Goal: Information Seeking & Learning: Check status

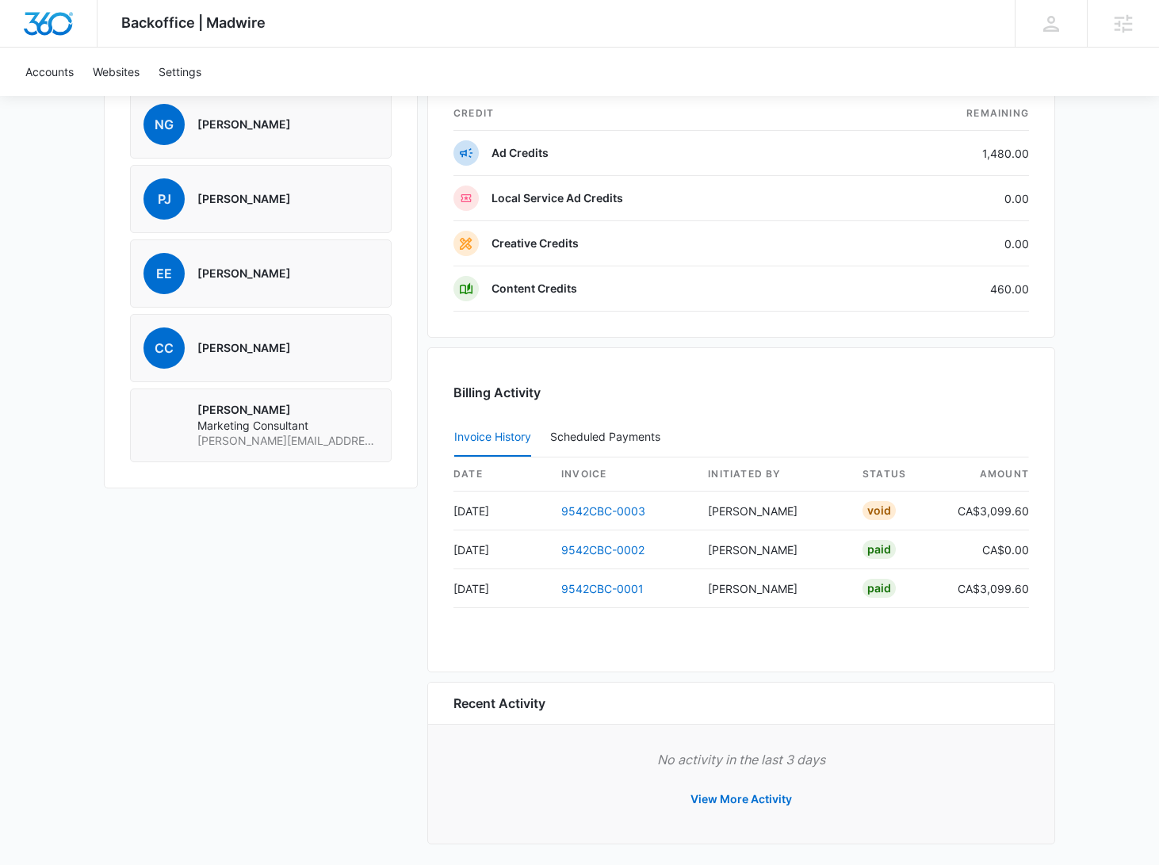
scroll to position [1191, 0]
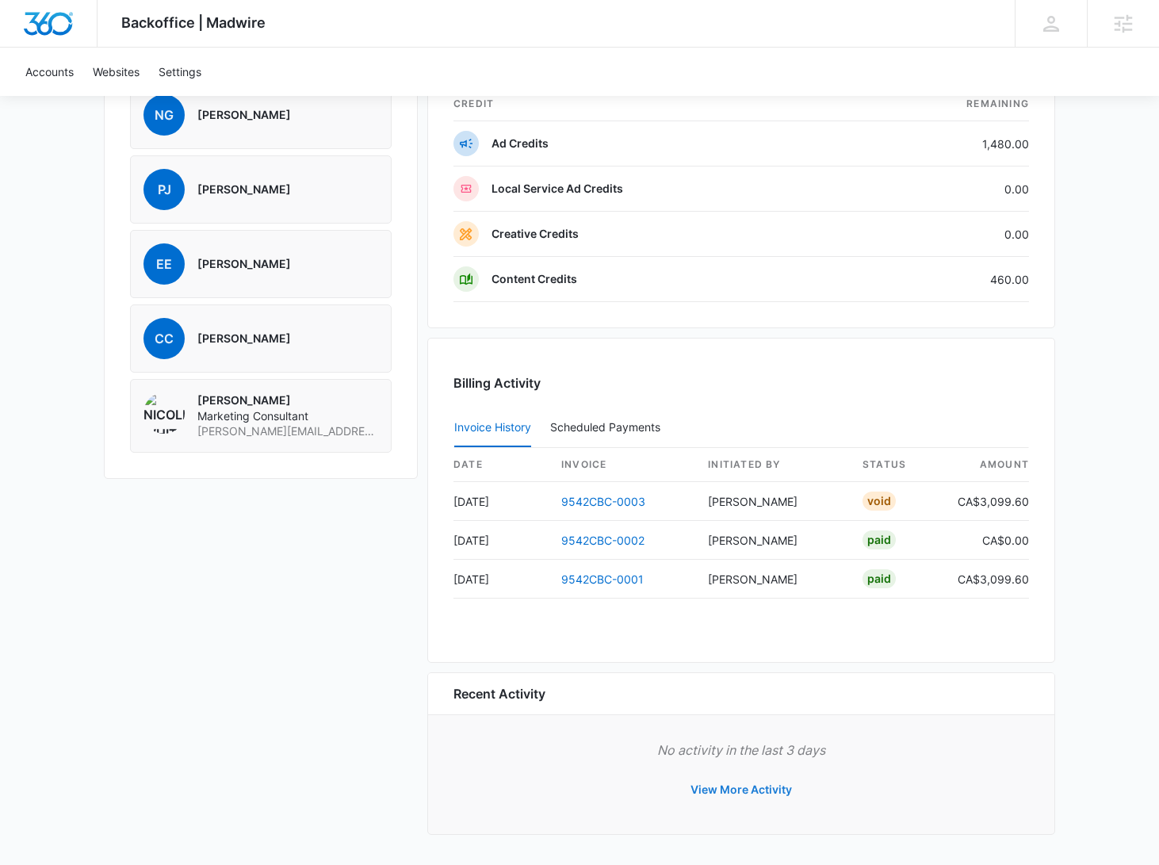
click at [722, 788] on button "View More Activity" at bounding box center [741, 790] width 133 height 38
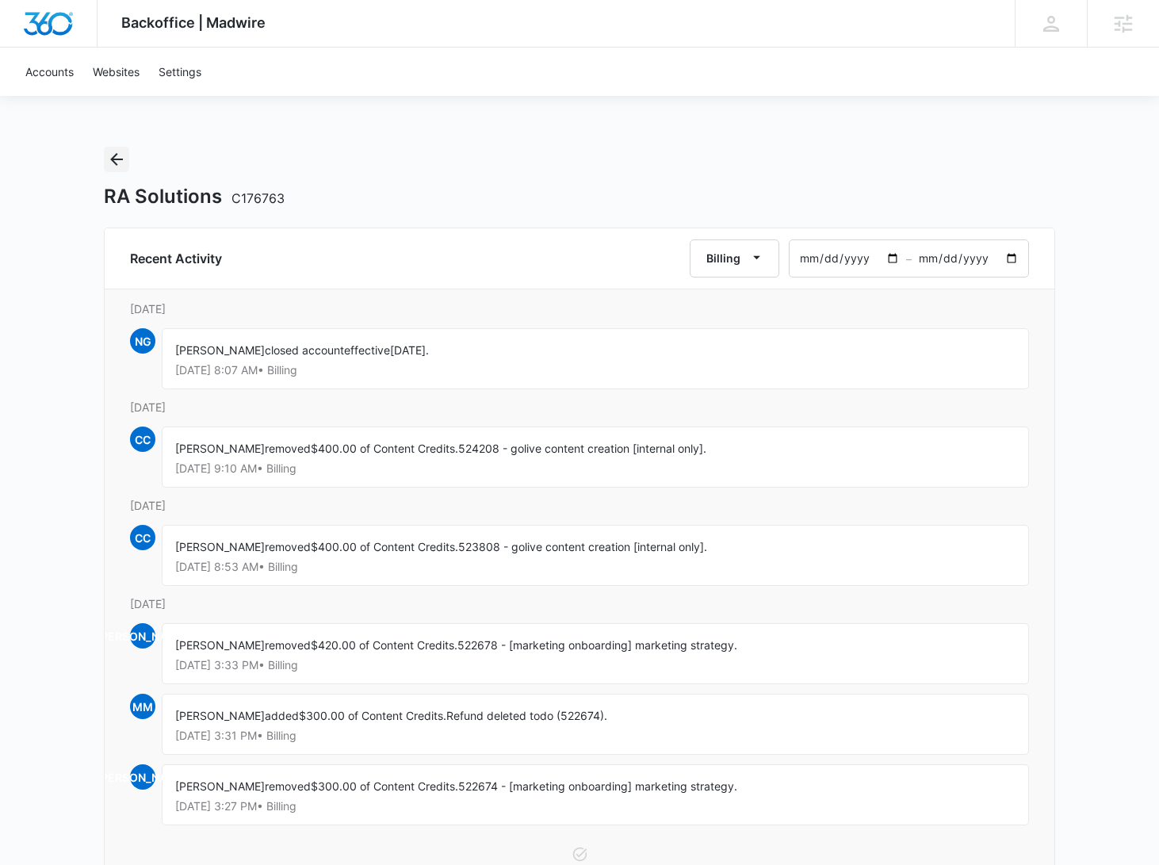
click at [121, 159] on icon "Back" at bounding box center [116, 159] width 13 height 13
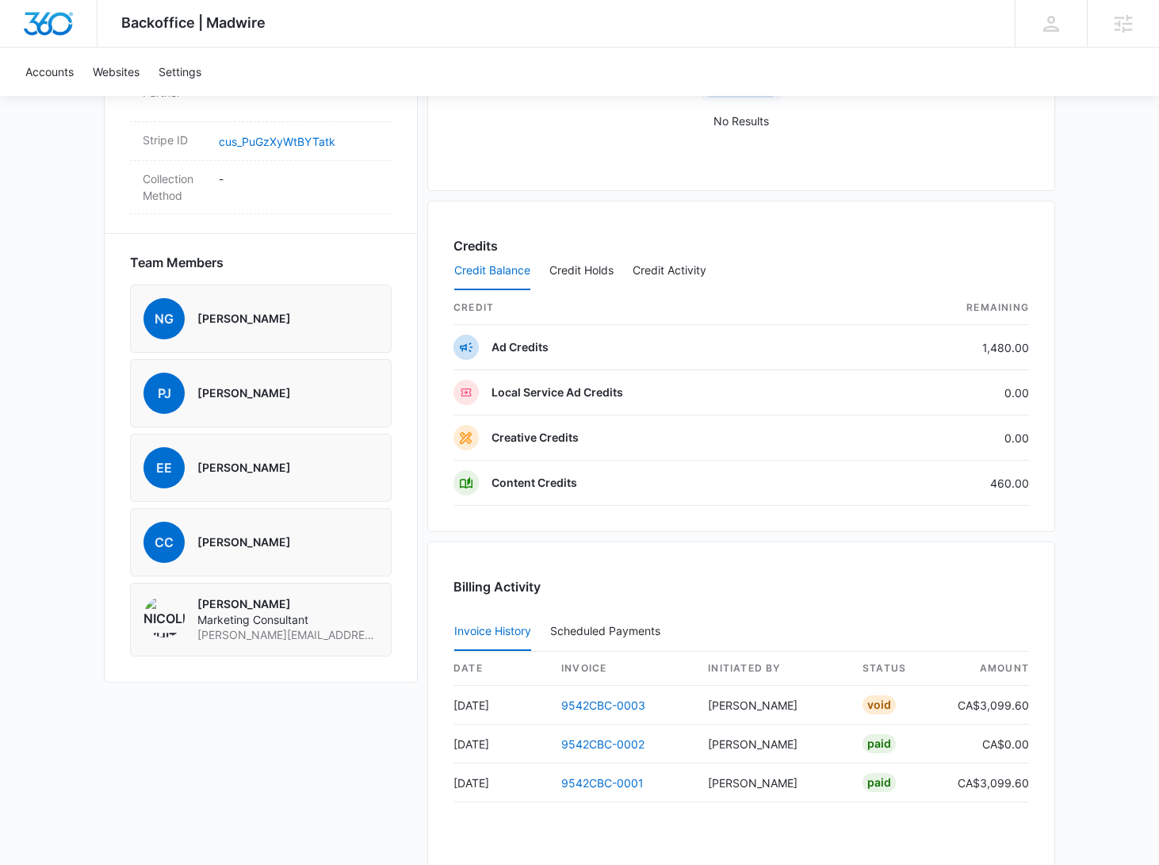
scroll to position [1191, 0]
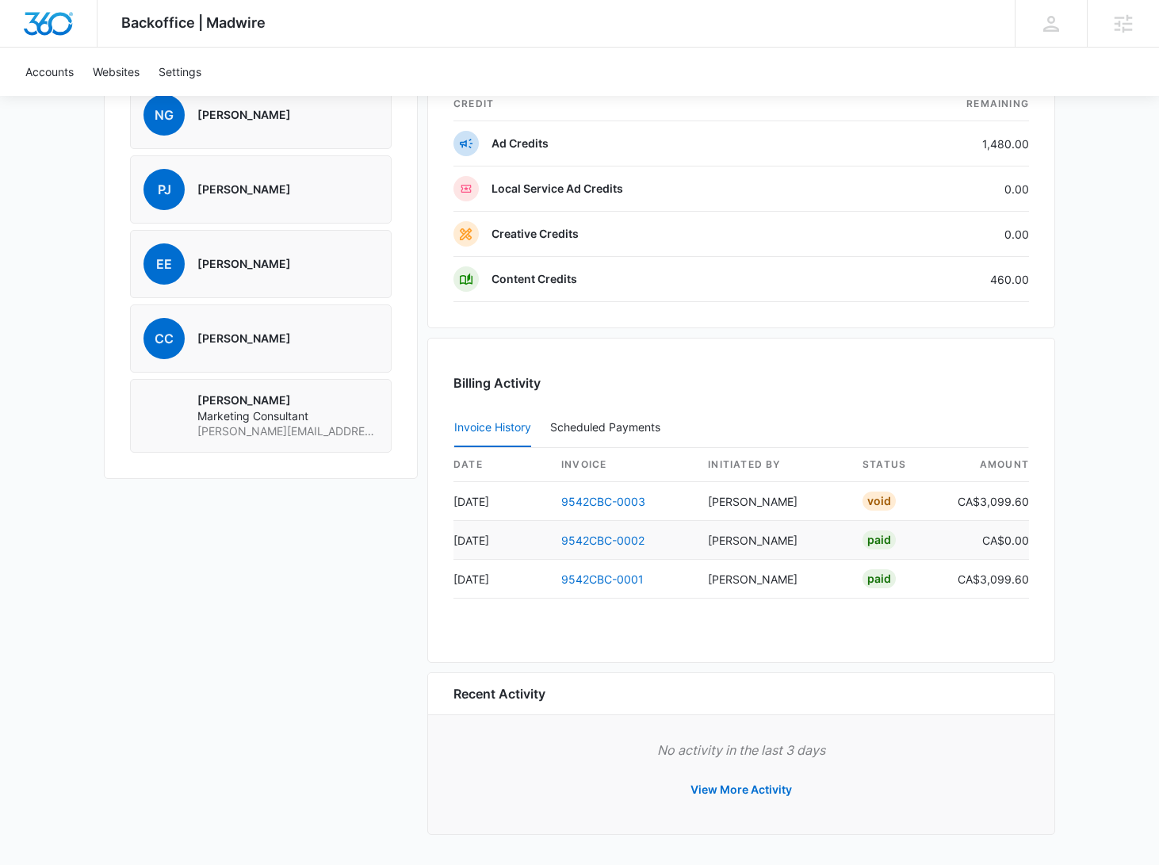
scroll to position [1191, 0]
click at [629, 584] on link "9542CBC-0001" at bounding box center [602, 578] width 82 height 13
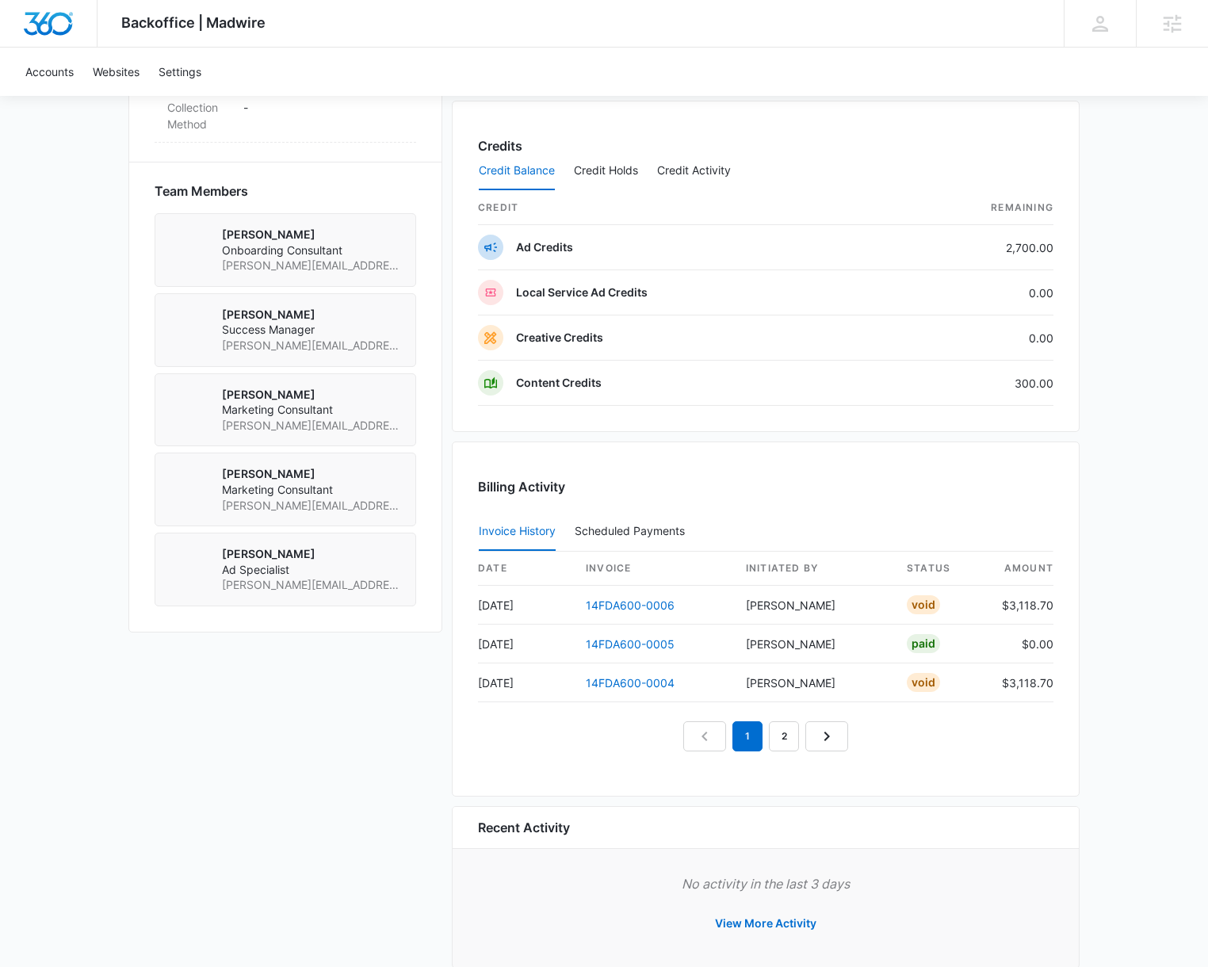
scroll to position [1107, 0]
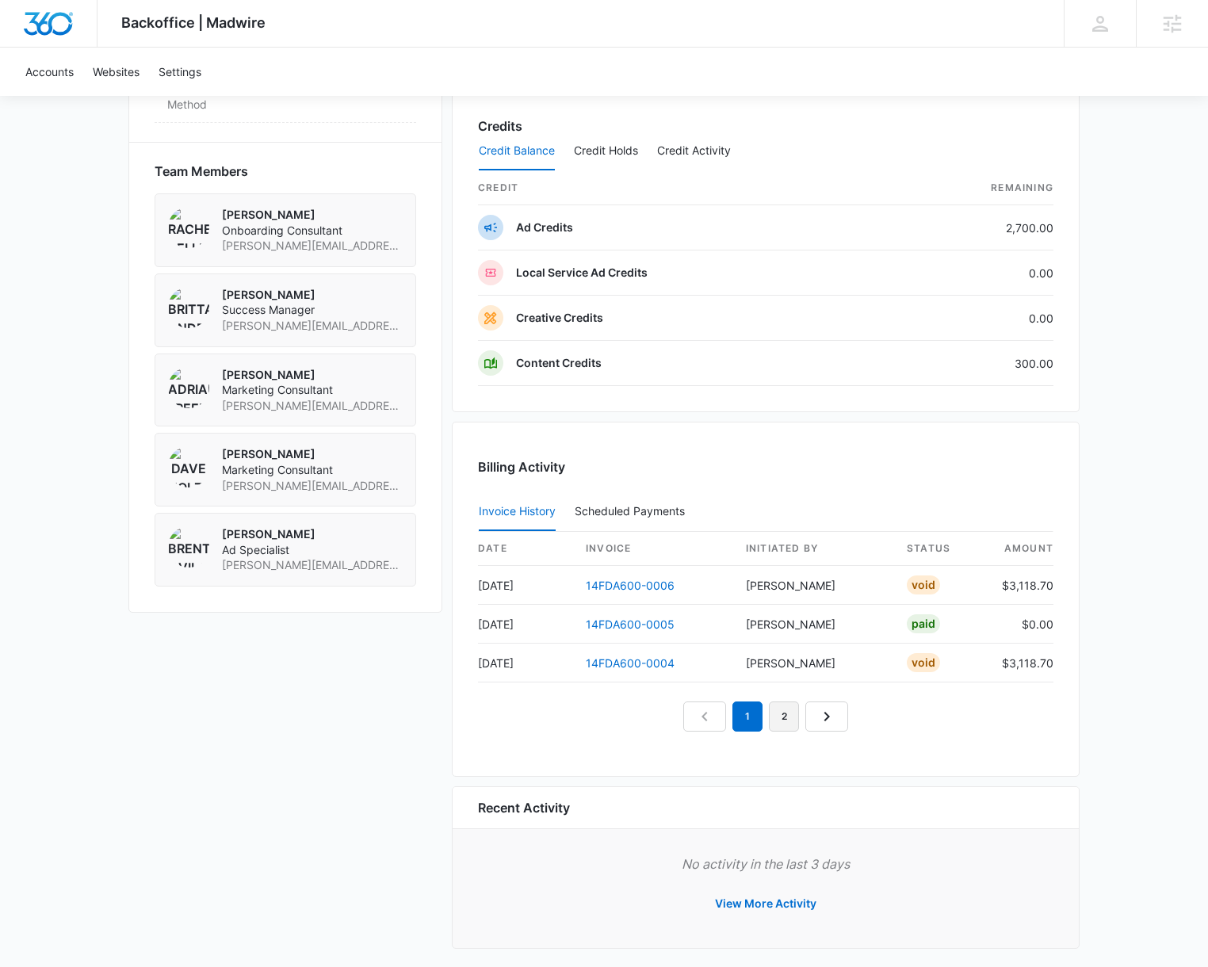
click at [778, 721] on link "2" at bounding box center [784, 717] width 30 height 30
click at [745, 717] on link "1" at bounding box center [748, 717] width 30 height 30
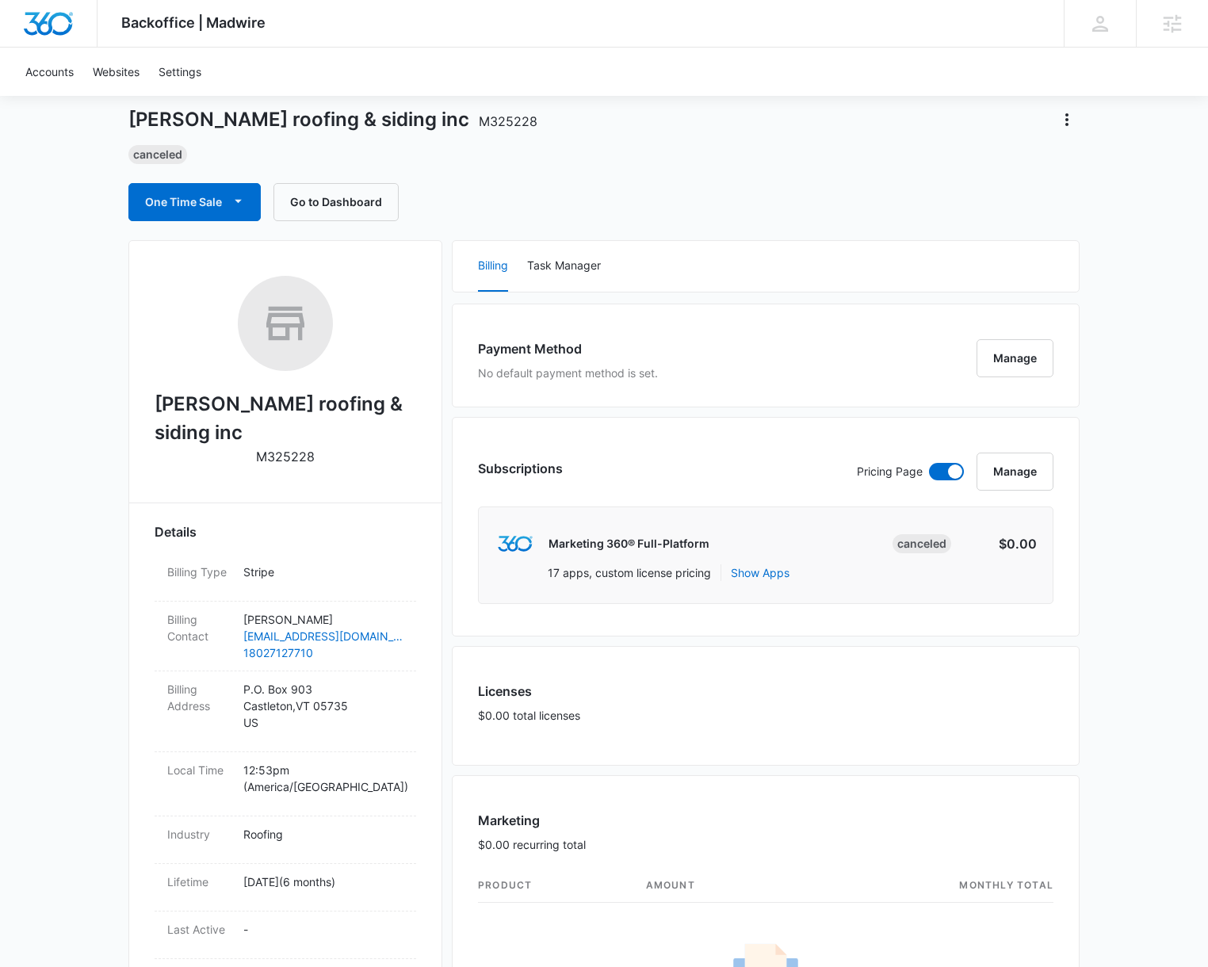
scroll to position [0, 0]
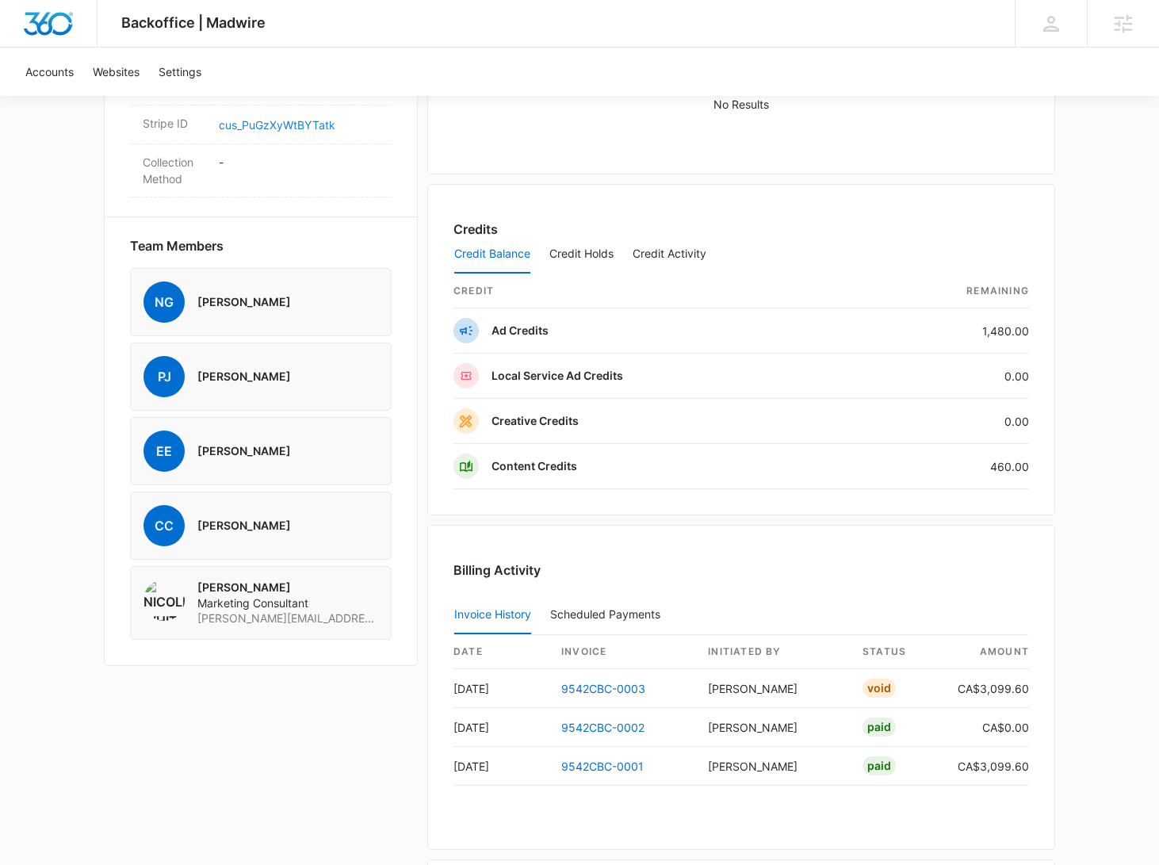
scroll to position [1191, 0]
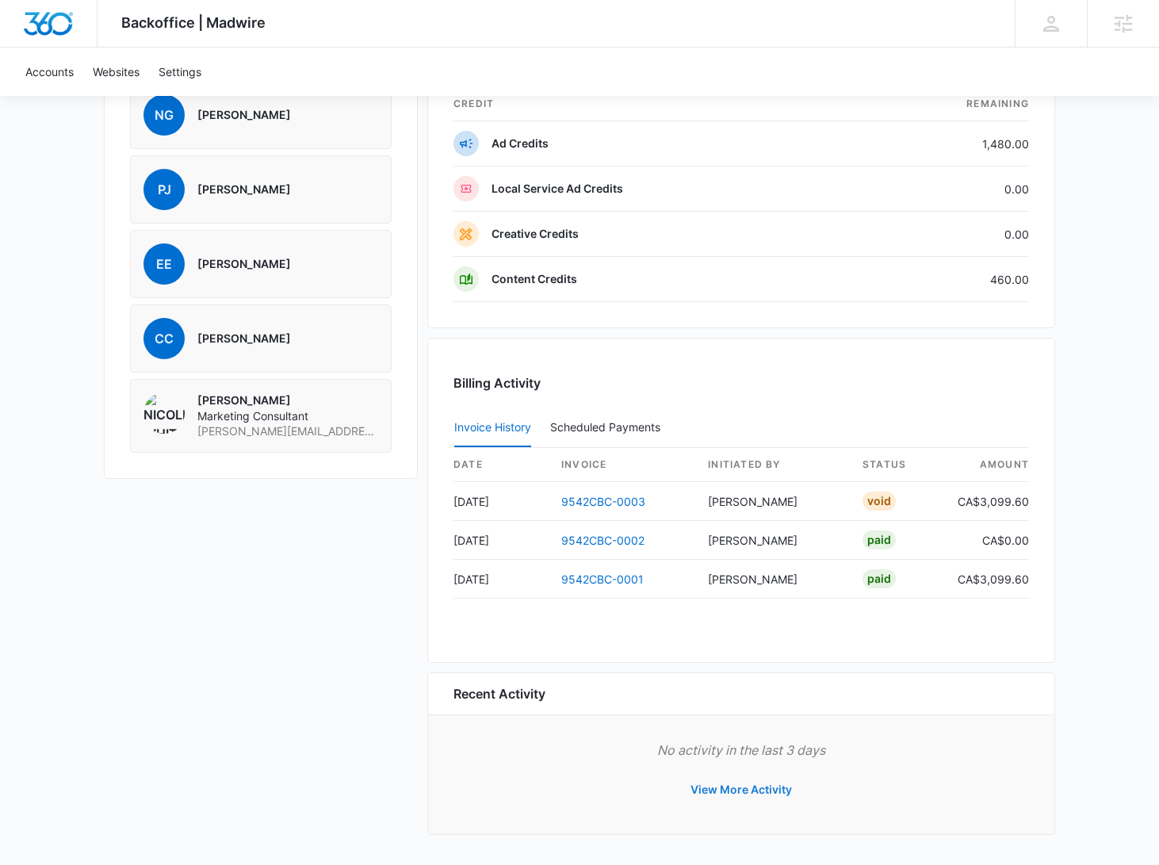
click at [733, 789] on button "View More Activity" at bounding box center [741, 790] width 133 height 38
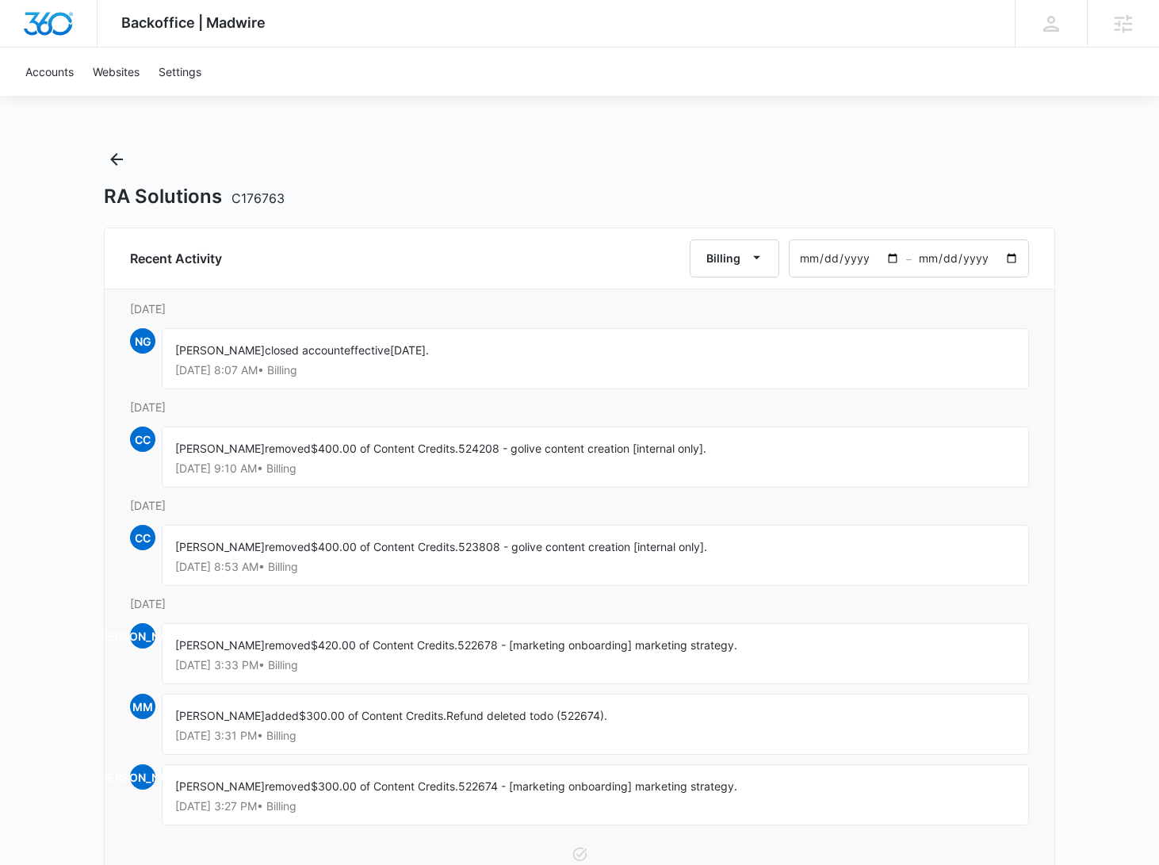
scroll to position [103, 0]
